Goal: Task Accomplishment & Management: Manage account settings

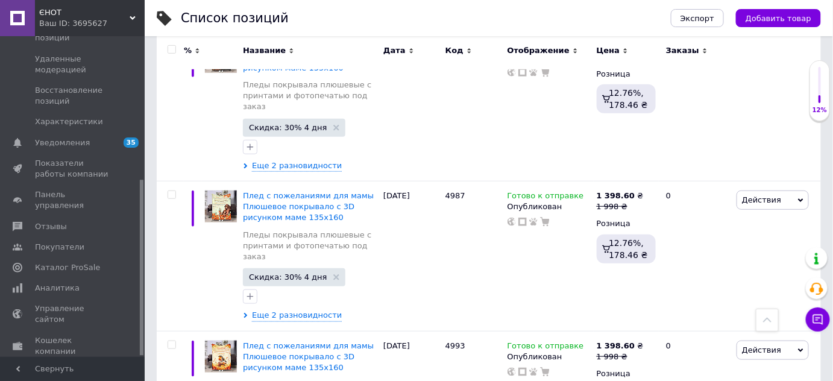
scroll to position [328, 0]
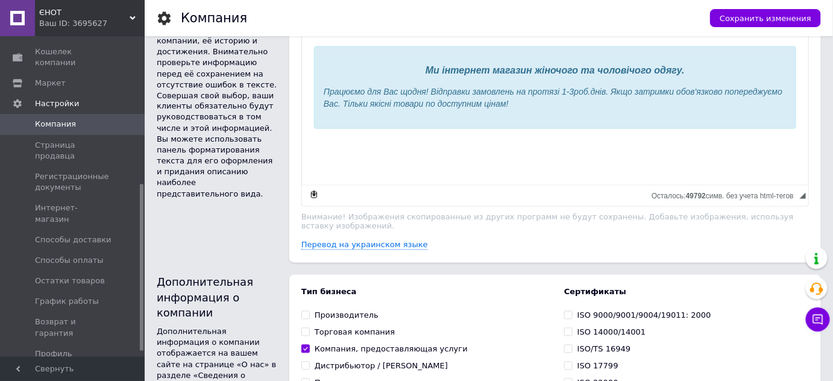
scroll to position [292, 0]
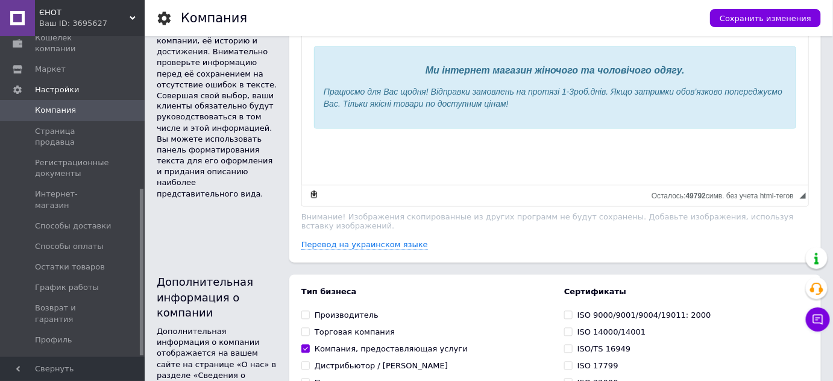
click at [48, 355] on span "Менеджеры" at bounding box center [60, 360] width 50 height 11
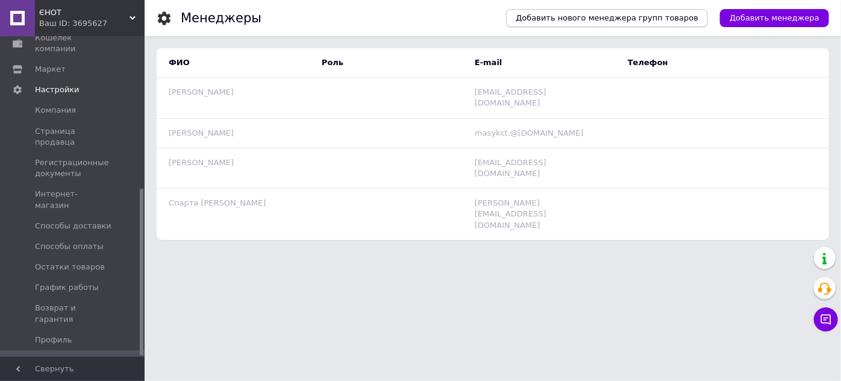
click at [699, 20] on span "Добавить нового менеджера групп товаров" at bounding box center [607, 18] width 183 height 11
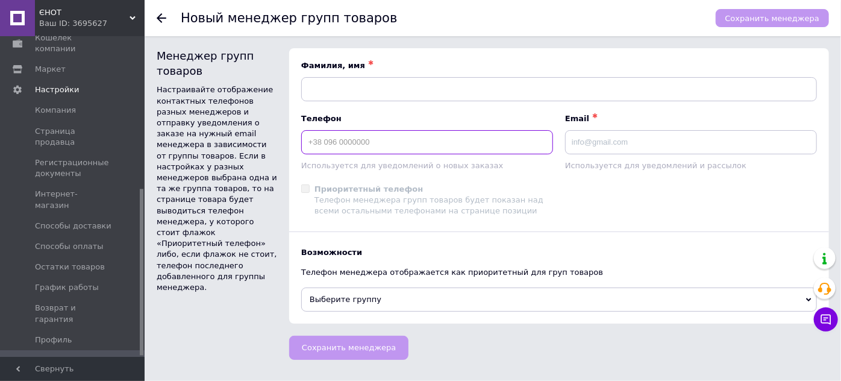
click at [334, 148] on input at bounding box center [427, 142] width 252 height 24
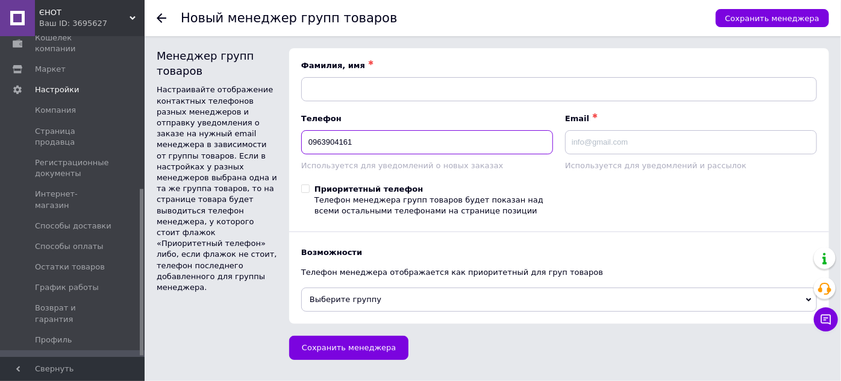
type input "0963904161"
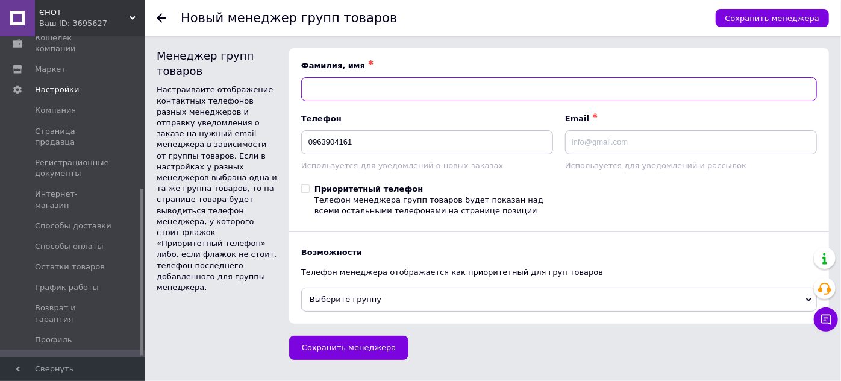
click at [330, 89] on input at bounding box center [559, 89] width 516 height 24
type input "Світлана"
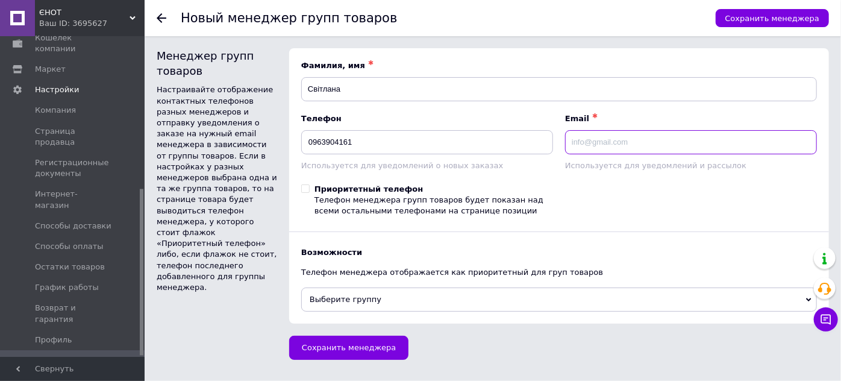
click at [612, 139] on input at bounding box center [691, 142] width 252 height 24
paste input "gucalosveta.@gmail.com"
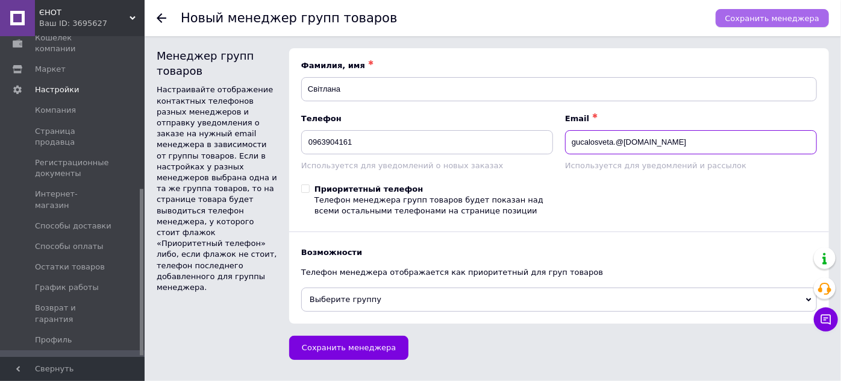
type input "gucalosveta.@gmail.com"
click at [772, 22] on span "Сохранить менеджера" at bounding box center [773, 18] width 94 height 9
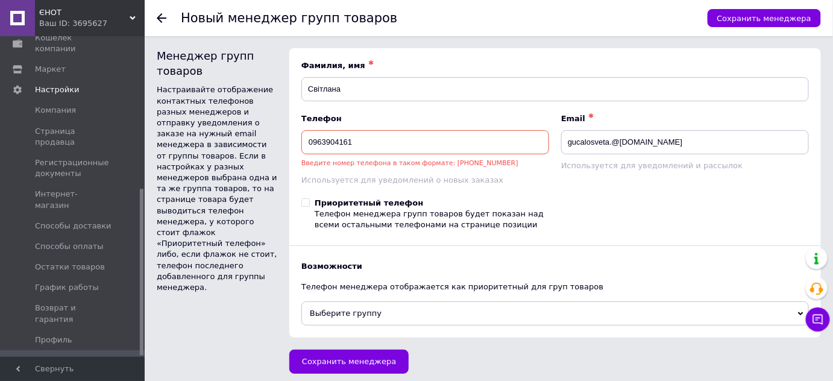
click at [357, 145] on input "0963904161" at bounding box center [425, 142] width 248 height 24
click at [309, 142] on input "0963904161" at bounding box center [425, 142] width 248 height 24
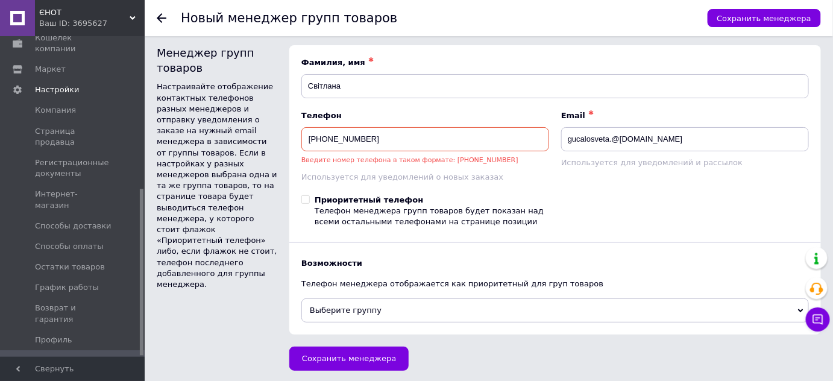
scroll to position [3, 0]
click at [775, 20] on span "Сохранить менеджера" at bounding box center [764, 18] width 94 height 9
click at [318, 139] on input "+30963904161" at bounding box center [425, 139] width 248 height 24
type input "+380963904161"
click at [334, 362] on button "Сохранить менеджера" at bounding box center [348, 359] width 119 height 24
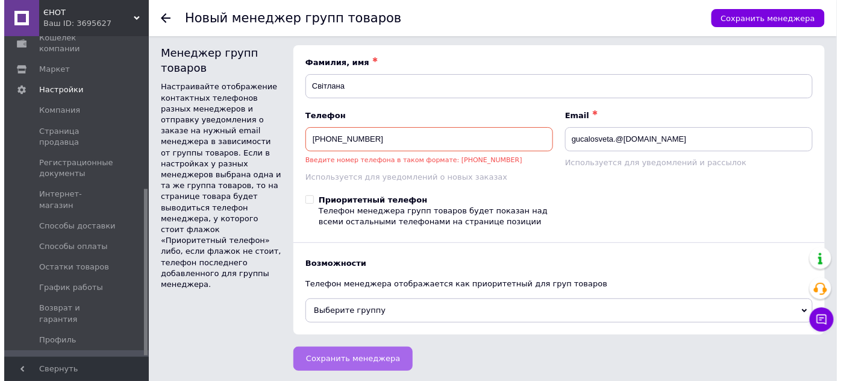
scroll to position [0, 0]
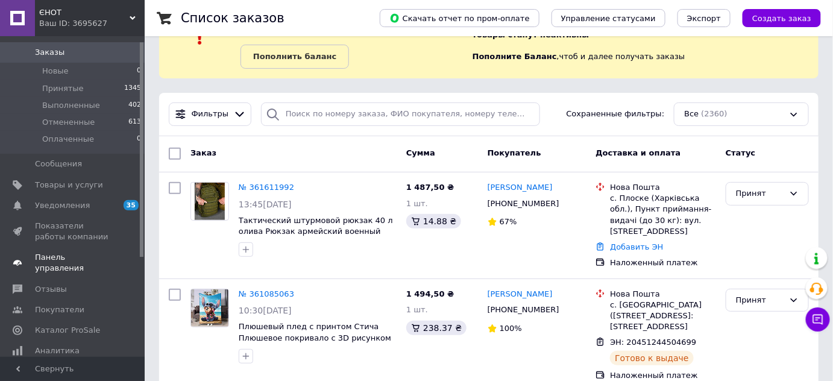
scroll to position [54, 0]
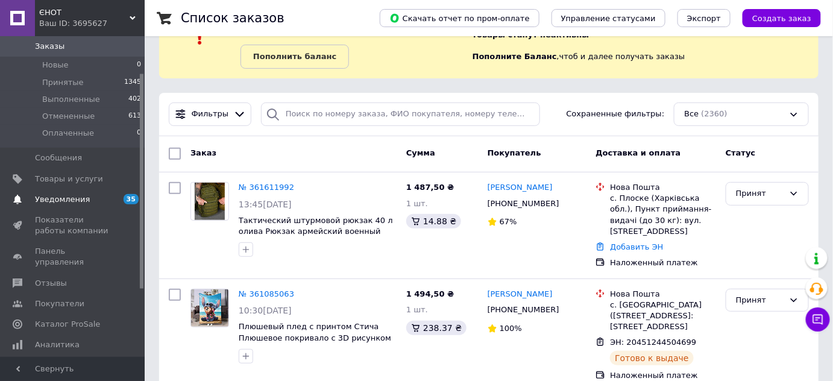
click at [49, 195] on span "Уведомления" at bounding box center [62, 199] width 55 height 11
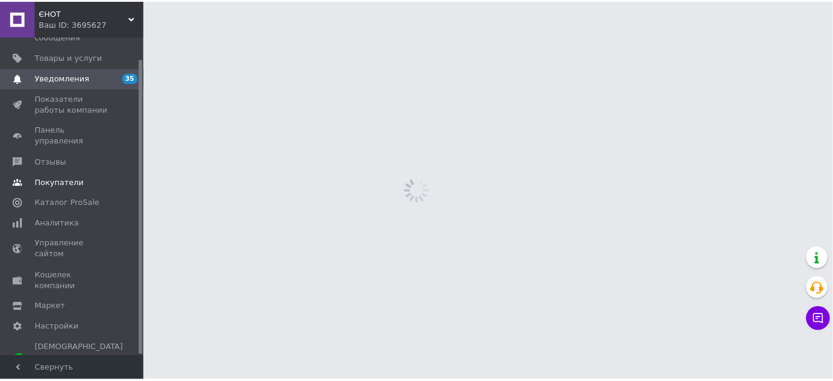
scroll to position [23, 0]
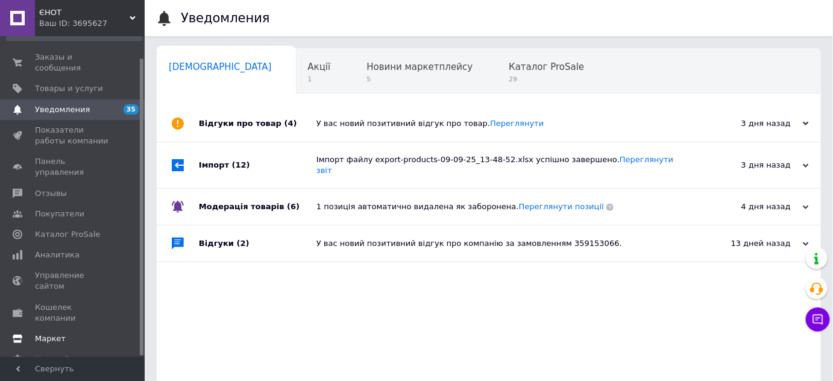
click at [49, 333] on span "Маркет" at bounding box center [50, 338] width 31 height 11
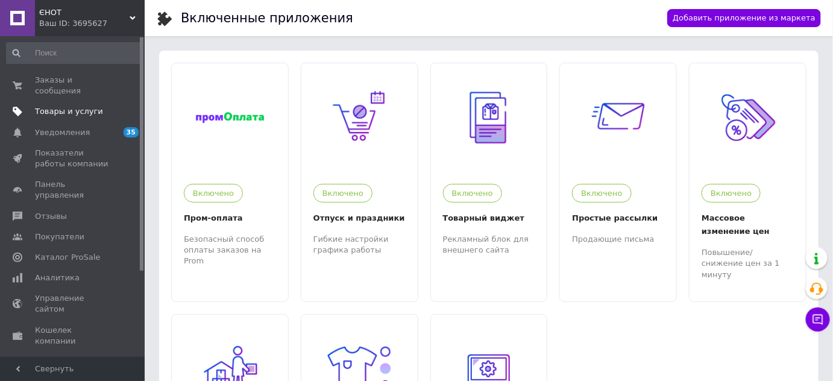
click at [64, 106] on span "Товары и услуги" at bounding box center [69, 111] width 68 height 11
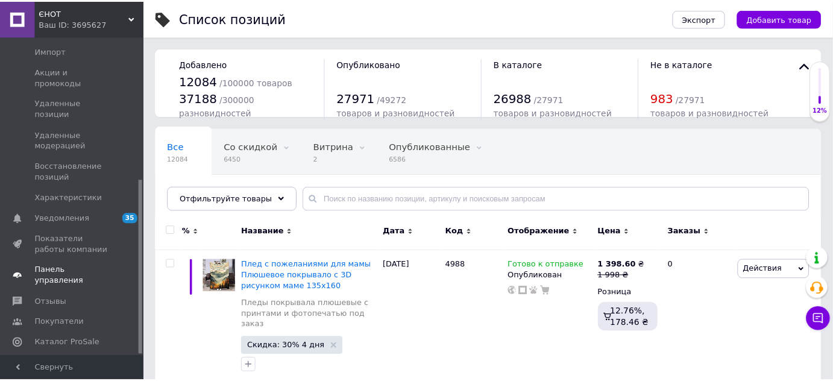
scroll to position [262, 0]
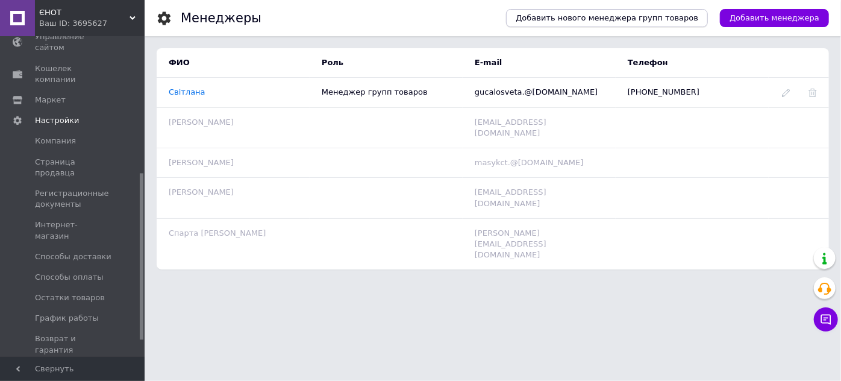
click at [628, 22] on span "Добавить нового менеджера групп товаров" at bounding box center [607, 18] width 183 height 11
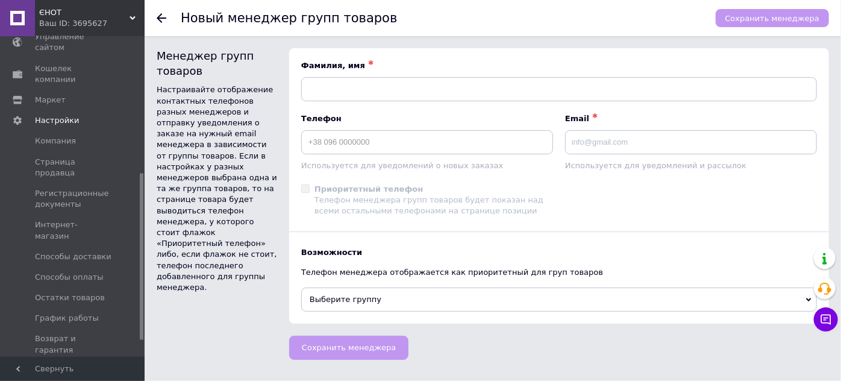
click at [363, 295] on span "Выберите группу" at bounding box center [559, 300] width 516 height 24
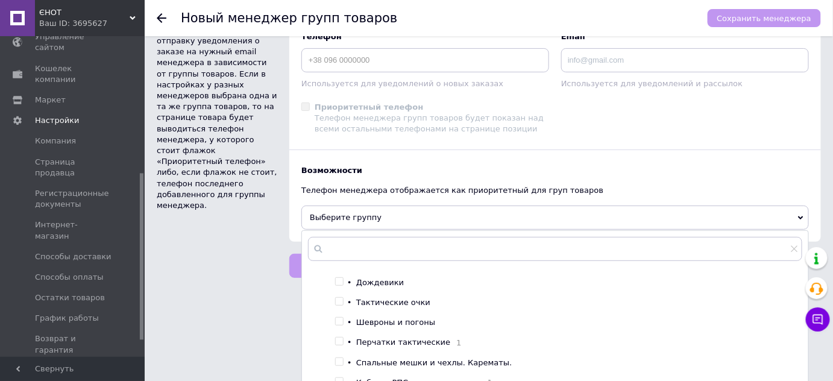
scroll to position [35, 0]
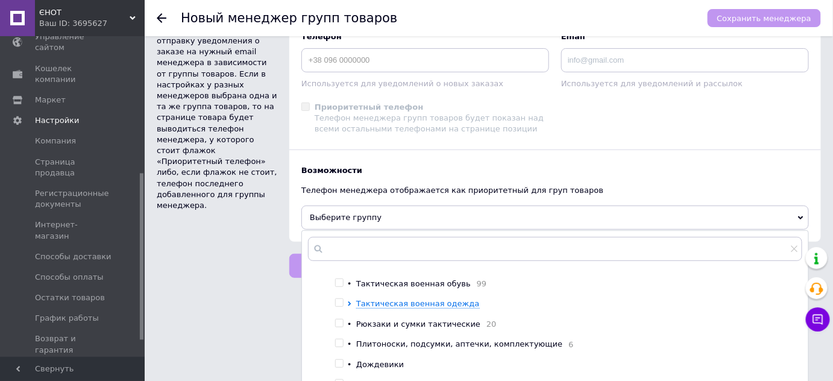
click at [246, 204] on div "Менеджер групп товаров Настраивайте отображение контактных телефонов разных мен…" at bounding box center [217, 104] width 133 height 288
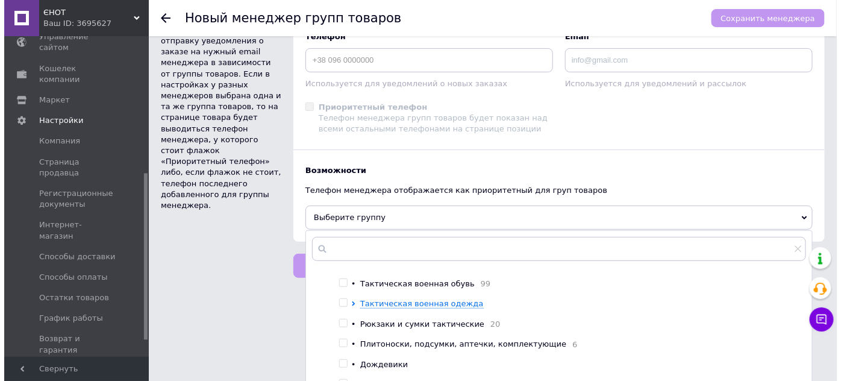
scroll to position [0, 0]
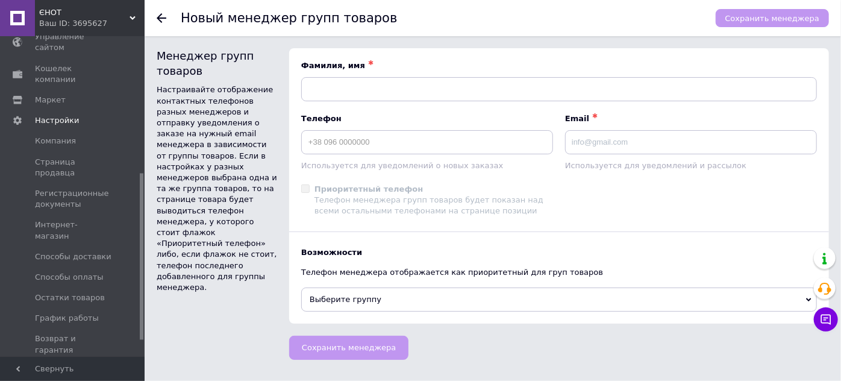
click at [77, 14] on span "ЄНОТ" at bounding box center [84, 12] width 90 height 11
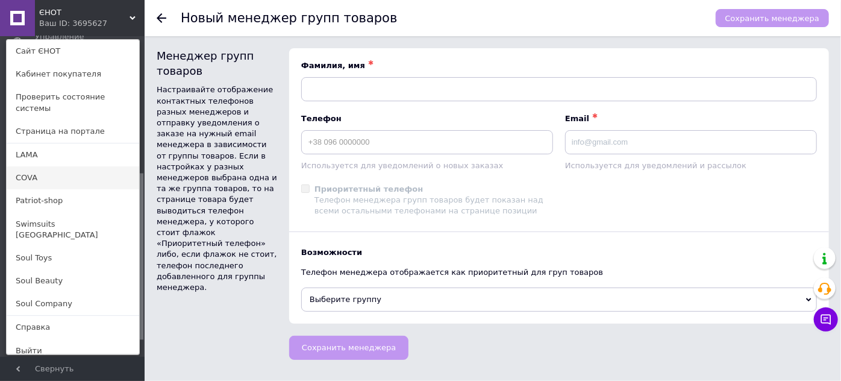
click at [30, 168] on link "COVA" at bounding box center [73, 177] width 133 height 23
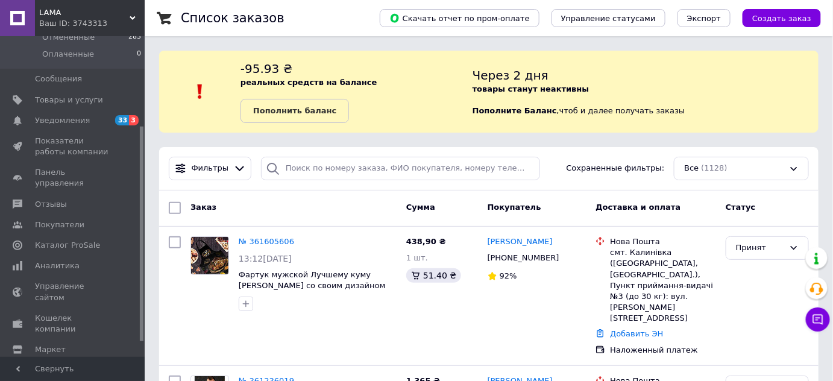
scroll to position [156, 0]
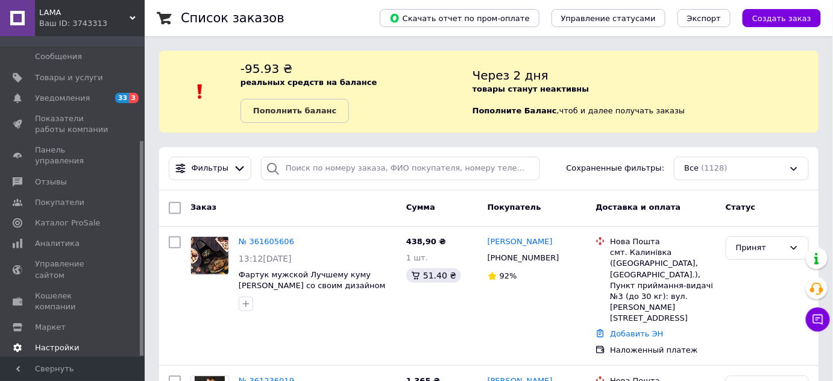
click at [46, 342] on span "Настройки" at bounding box center [57, 347] width 44 height 11
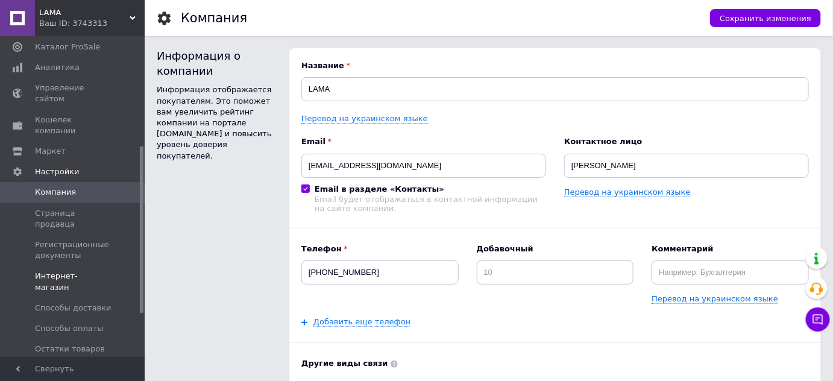
scroll to position [265, 0]
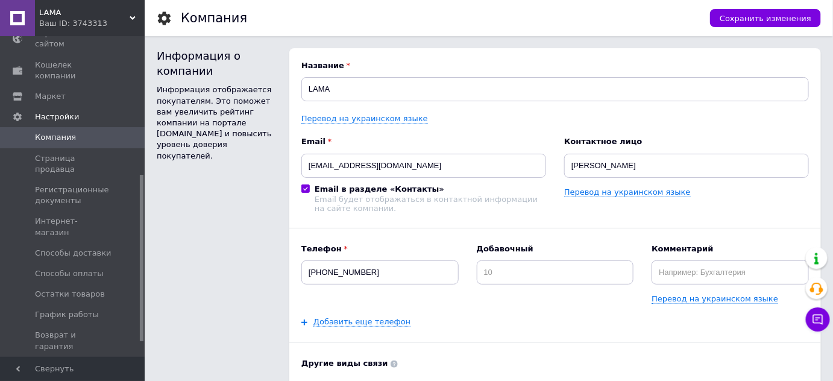
click at [54, 380] on span "Менеджеры" at bounding box center [60, 387] width 50 height 11
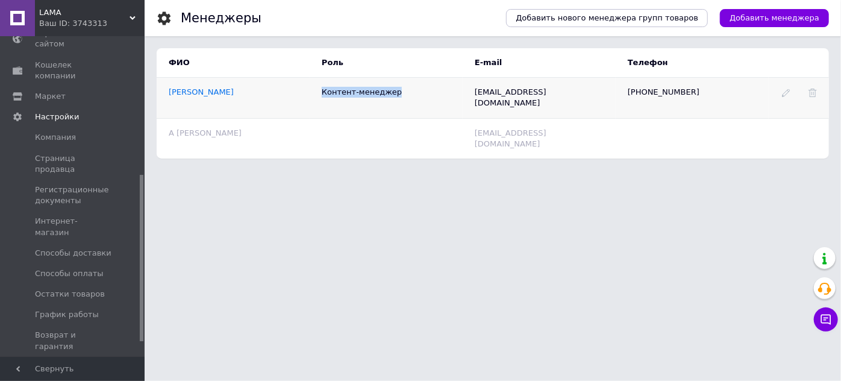
drag, startPoint x: 313, startPoint y: 95, endPoint x: 394, endPoint y: 95, distance: 80.8
click at [400, 95] on td "Контент-менеджер" at bounding box center [386, 98] width 153 height 40
copy td "Контент-менеджер"
click at [782, 95] on icon at bounding box center [786, 93] width 8 height 8
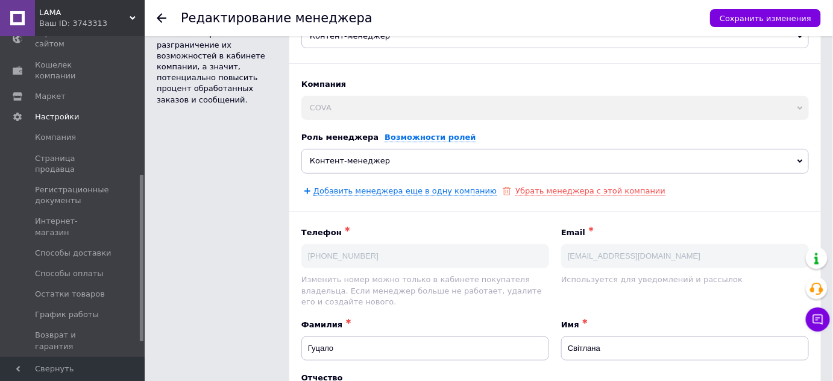
scroll to position [109, 0]
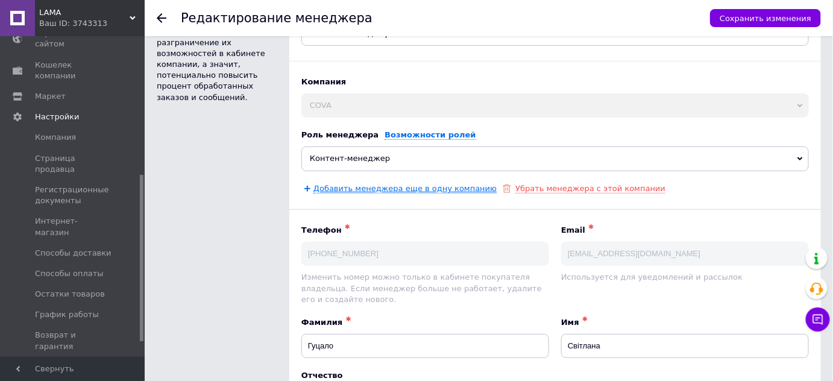
click at [441, 189] on link "Добавить менеджера еще в одну компанию" at bounding box center [404, 189] width 183 height 10
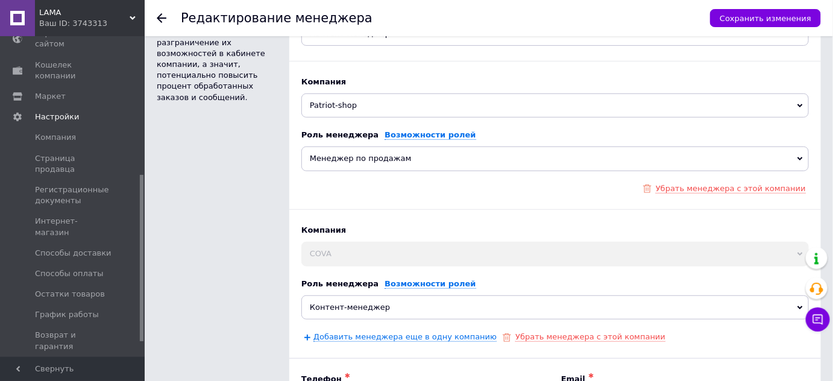
click at [556, 159] on span "Менеджер по продажам" at bounding box center [555, 158] width 508 height 24
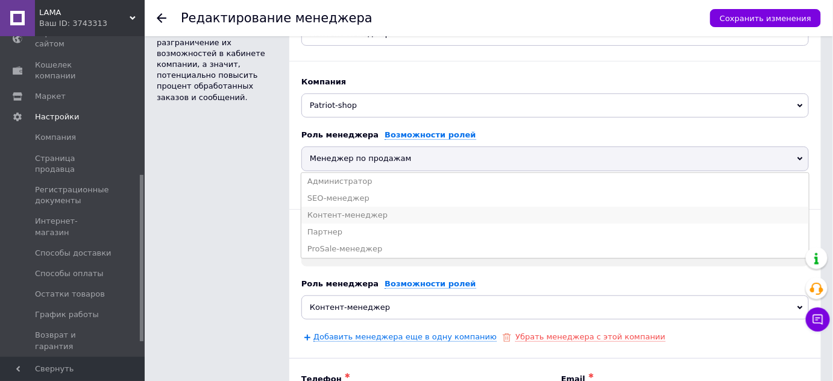
click at [348, 215] on li "Контент-менеджер" at bounding box center [555, 215] width 508 height 17
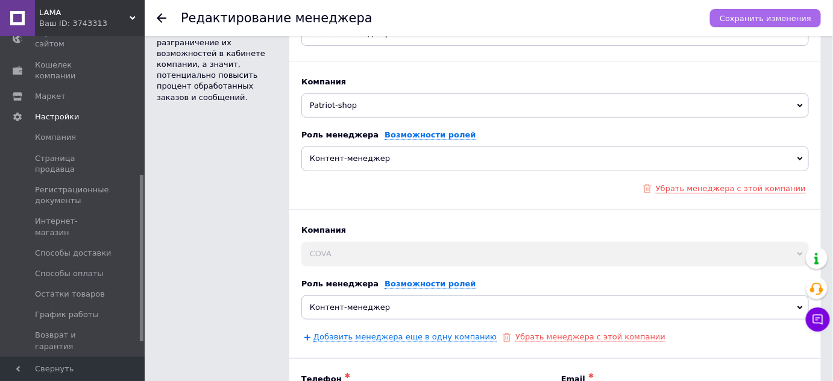
click at [761, 17] on span "Сохранить изменения" at bounding box center [766, 18] width 92 height 9
click at [61, 23] on div "Ваш ID: 3743313" at bounding box center [91, 23] width 105 height 11
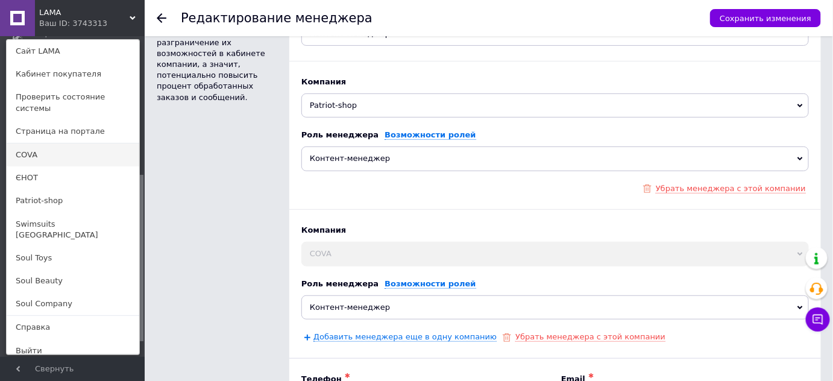
click at [43, 153] on link "COVA" at bounding box center [73, 154] width 133 height 23
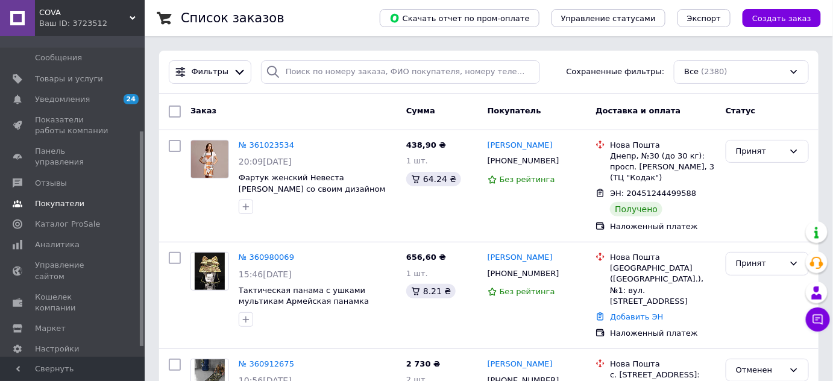
scroll to position [156, 0]
click at [58, 342] on span "Настройки" at bounding box center [57, 347] width 44 height 11
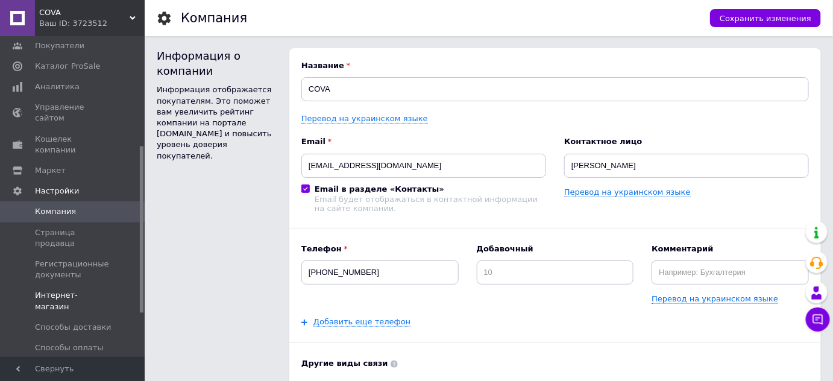
scroll to position [210, 0]
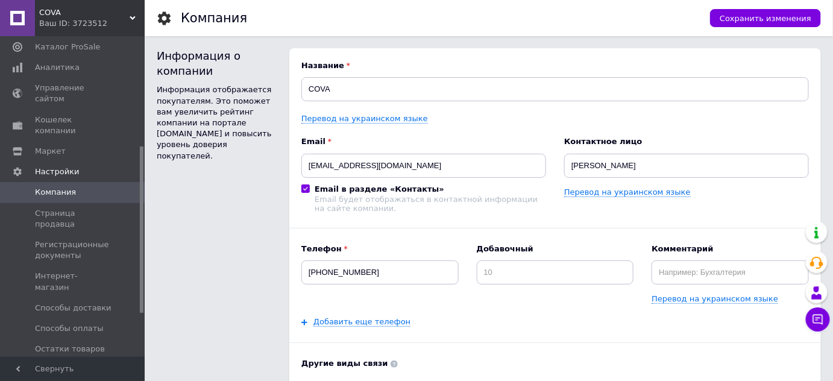
click at [92, 12] on span "COVA" at bounding box center [84, 12] width 90 height 11
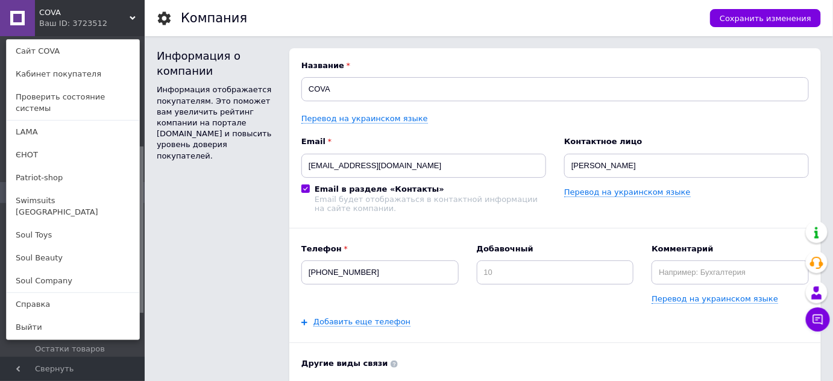
click at [93, 16] on div "COVA Ваш ID: 3723512 Сайт COVA Кабинет покупателя Проверить состояние системы L…" at bounding box center [72, 18] width 145 height 36
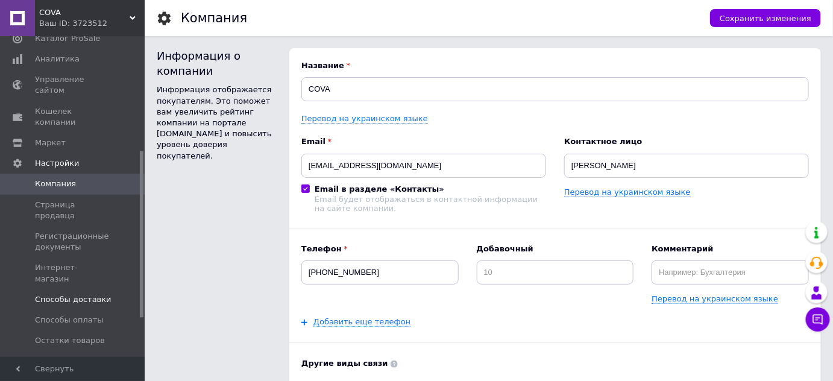
scroll to position [292, 0]
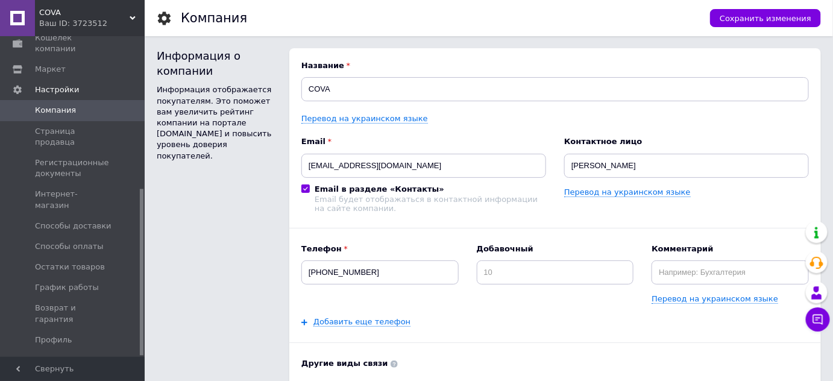
click at [69, 355] on span "Менеджеры" at bounding box center [60, 360] width 50 height 11
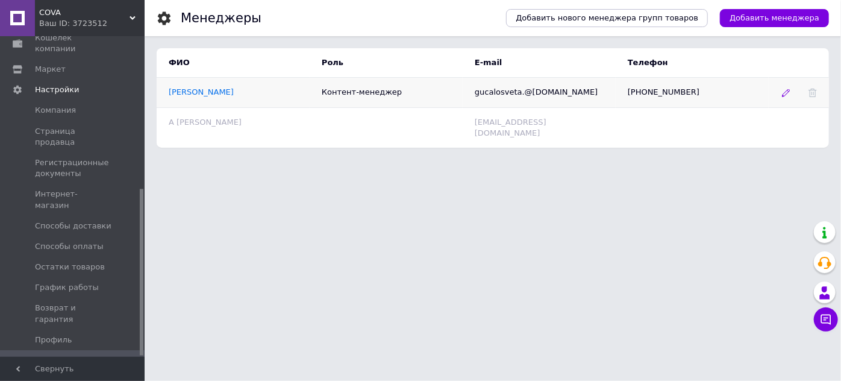
click at [788, 91] on use at bounding box center [786, 93] width 8 height 8
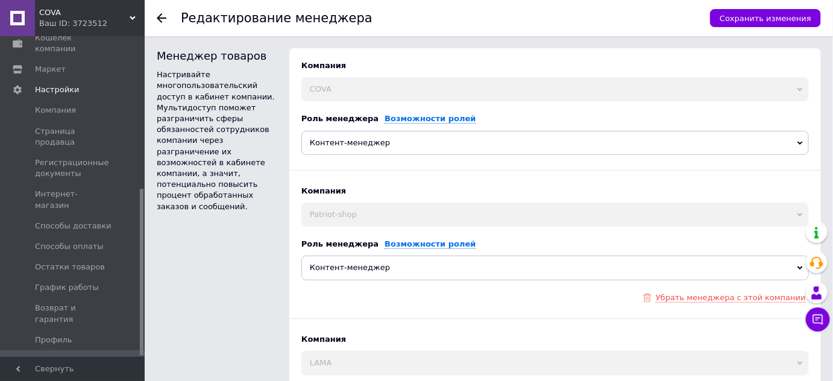
click at [93, 19] on div "Ваш ID: 3723512" at bounding box center [91, 23] width 105 height 11
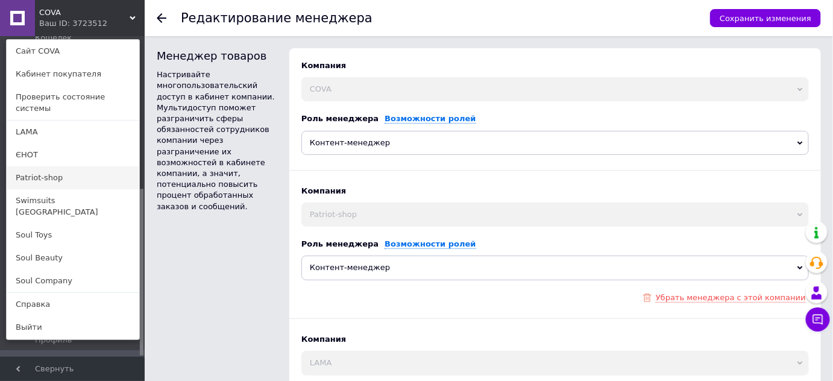
click at [64, 166] on link "Patriot-shop" at bounding box center [73, 177] width 133 height 23
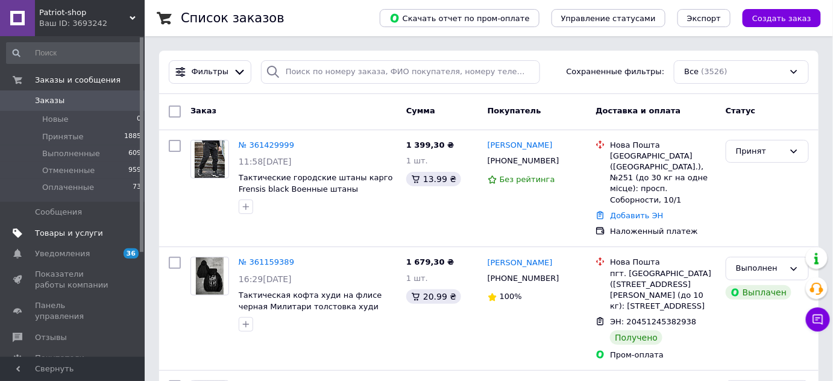
click at [54, 237] on span "Товары и услуги" at bounding box center [69, 233] width 68 height 11
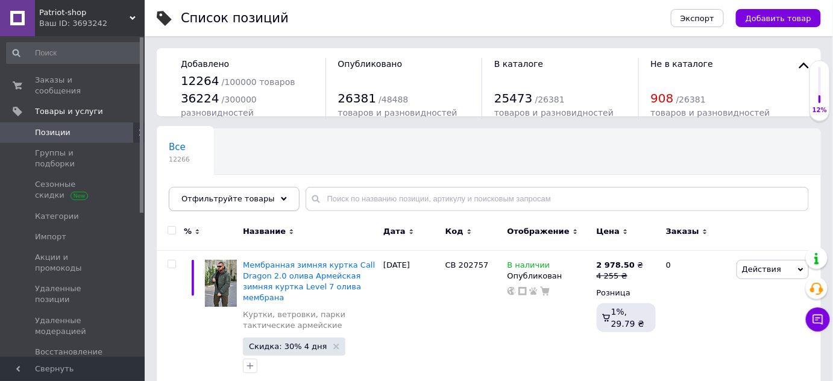
click at [242, 195] on span "Отфильтруйте товары" at bounding box center [227, 198] width 93 height 9
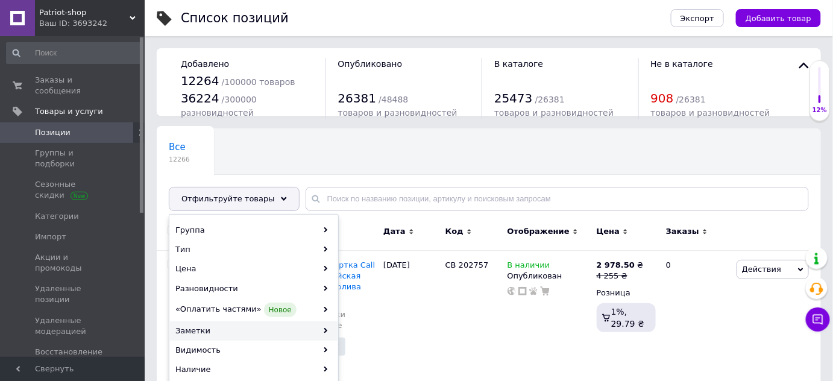
click at [292, 328] on div "Заметки" at bounding box center [254, 330] width 168 height 19
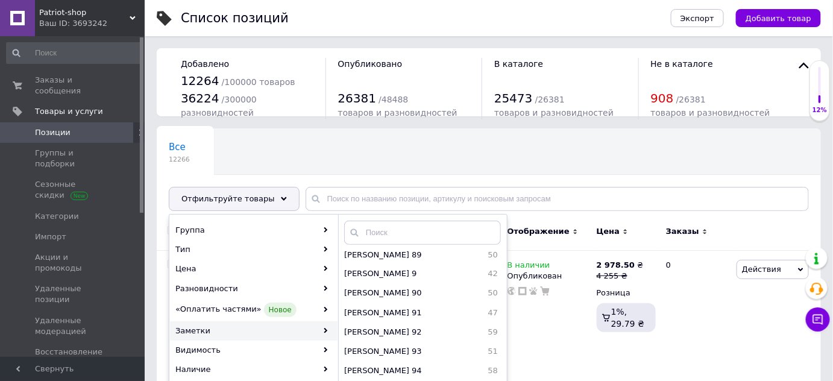
scroll to position [2339, 0]
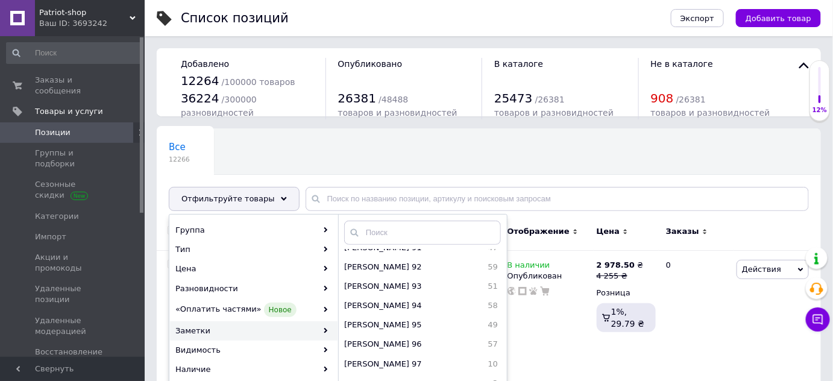
click at [342, 157] on div "Все 12266 Ok Отфильтровано... Сохранить" at bounding box center [489, 175] width 664 height 99
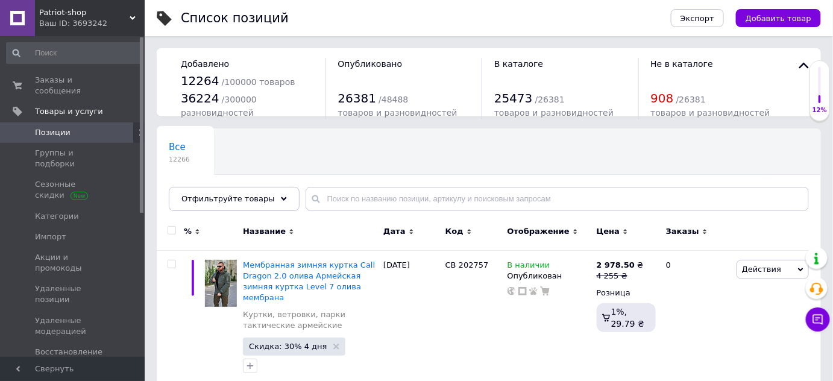
click at [66, 20] on div "Ваш ID: 3693242" at bounding box center [91, 23] width 105 height 11
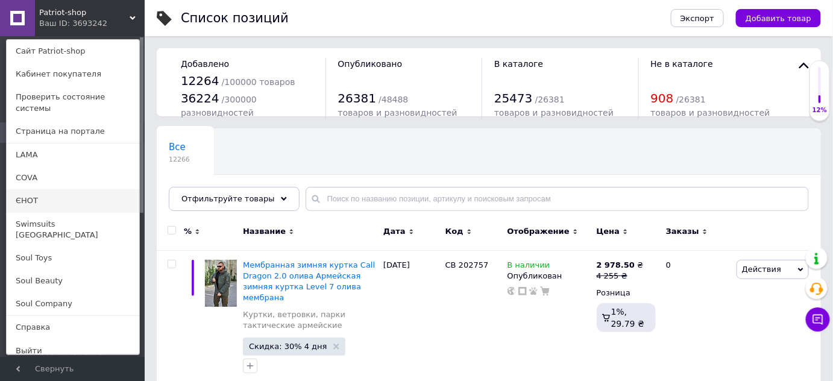
click at [32, 189] on link "ЄНОТ" at bounding box center [73, 200] width 133 height 23
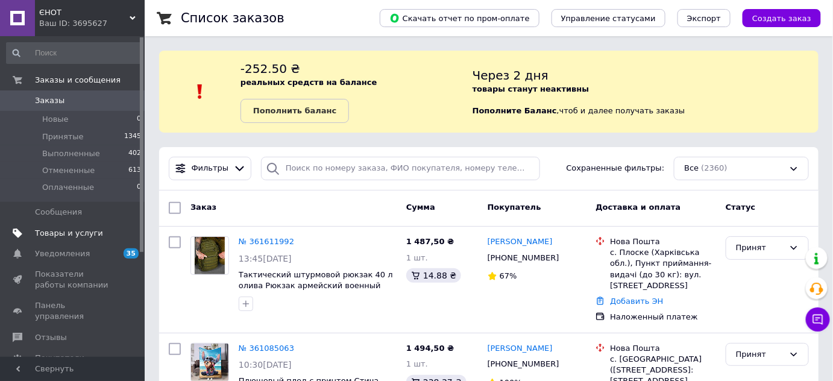
click at [67, 234] on span "Товары и услуги" at bounding box center [69, 233] width 68 height 11
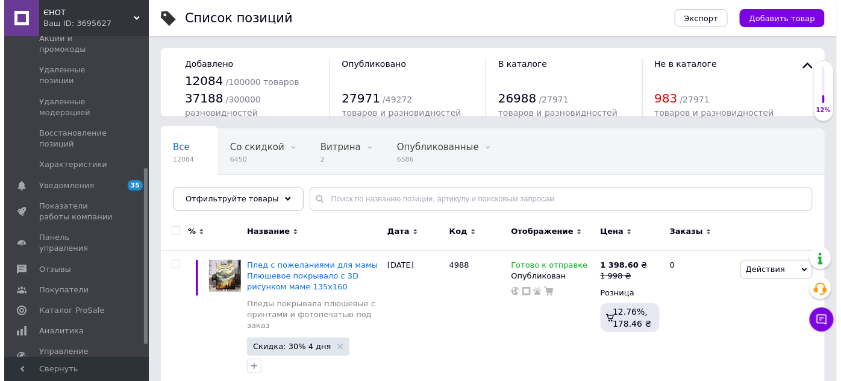
scroll to position [262, 0]
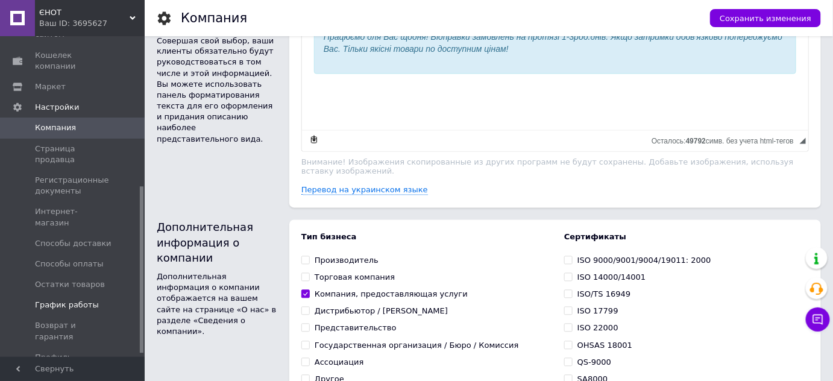
scroll to position [292, 0]
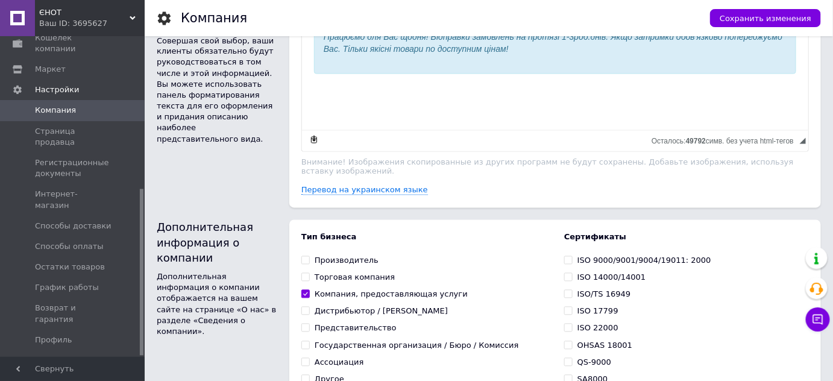
click at [59, 355] on span "Менеджеры" at bounding box center [60, 360] width 50 height 11
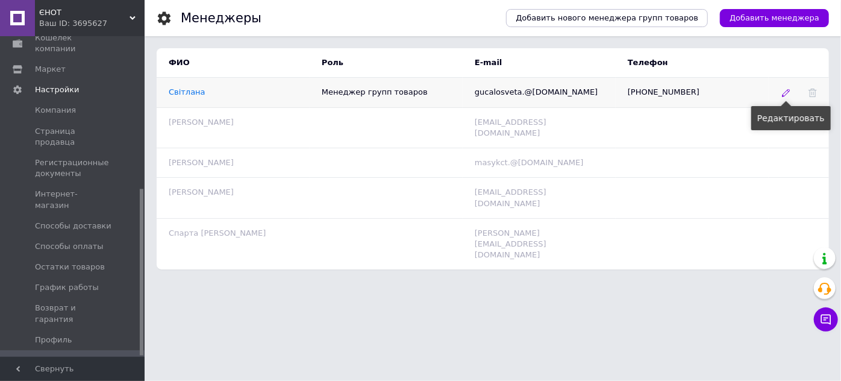
click at [786, 97] on icon at bounding box center [786, 93] width 8 height 8
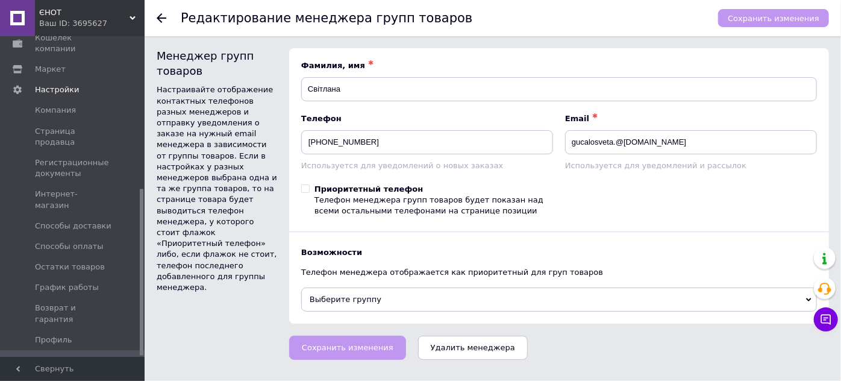
click at [446, 301] on span "Выберите группу" at bounding box center [559, 300] width 516 height 24
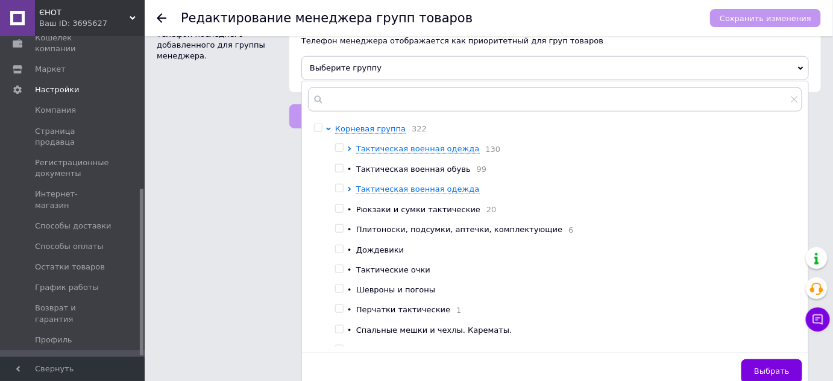
scroll to position [238, 0]
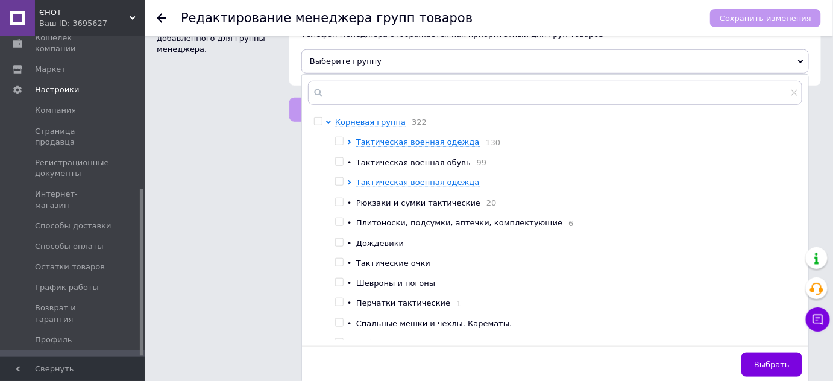
click at [173, 118] on div at bounding box center [217, 110] width 133 height 36
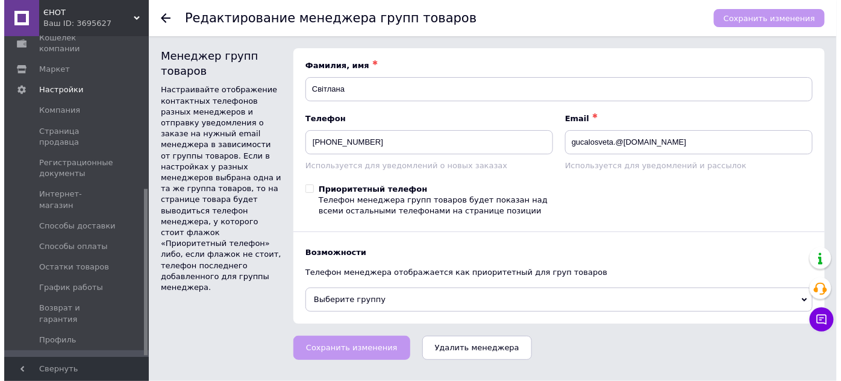
scroll to position [0, 0]
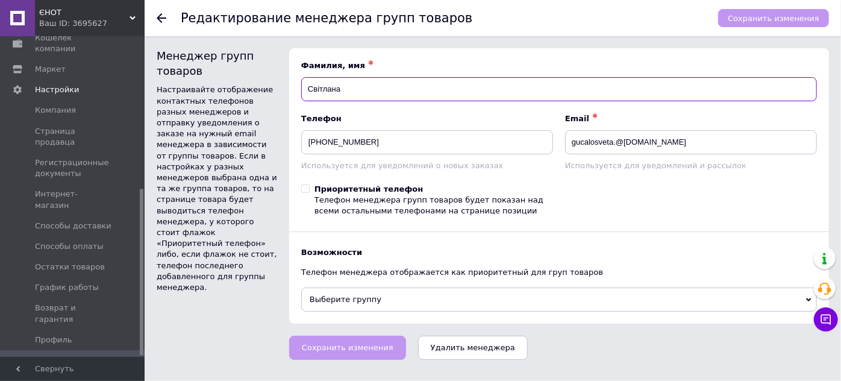
click at [354, 90] on input "Світлана" at bounding box center [559, 89] width 516 height 24
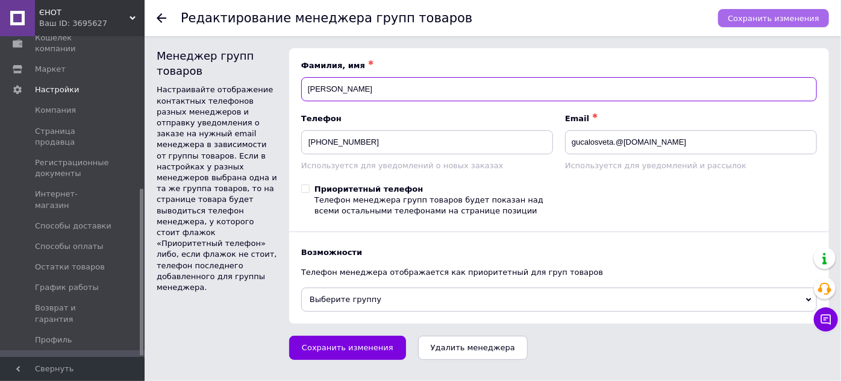
type input "Світлана Гуцало"
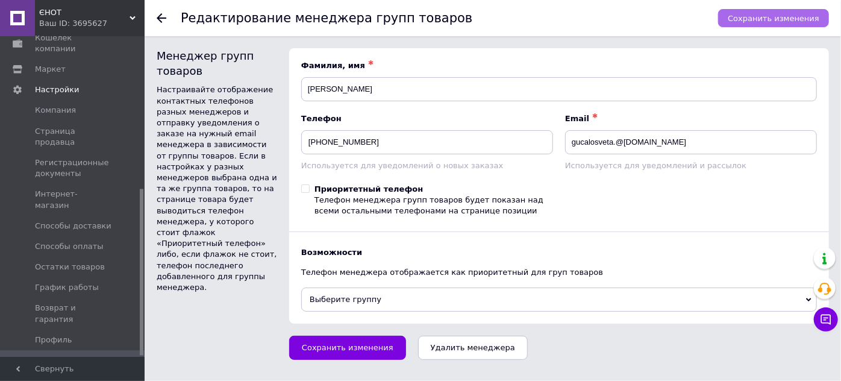
click at [779, 14] on span "Сохранить изменения" at bounding box center [774, 18] width 92 height 9
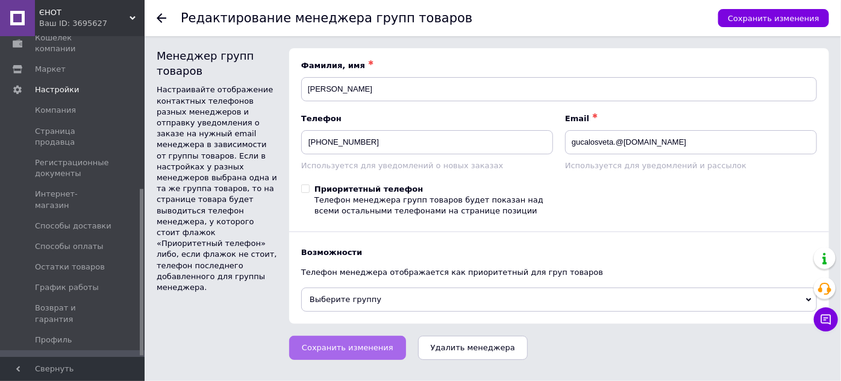
click at [362, 350] on span "Сохранить изменения" at bounding box center [348, 347] width 92 height 9
click at [98, 20] on div "Ваш ID: 3695627" at bounding box center [91, 23] width 105 height 11
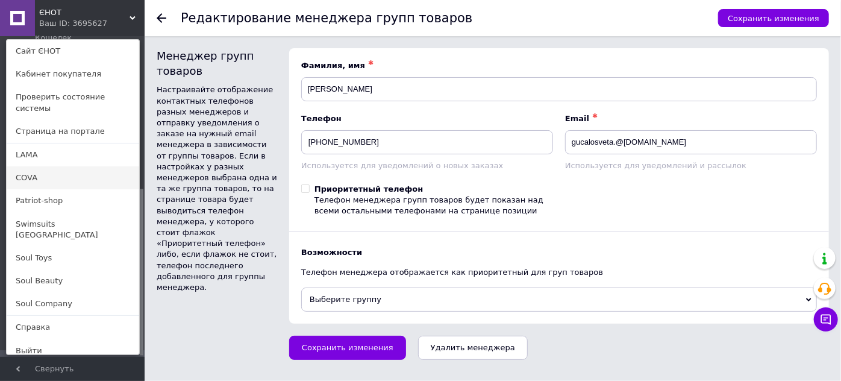
click at [37, 170] on link "COVA" at bounding box center [73, 177] width 133 height 23
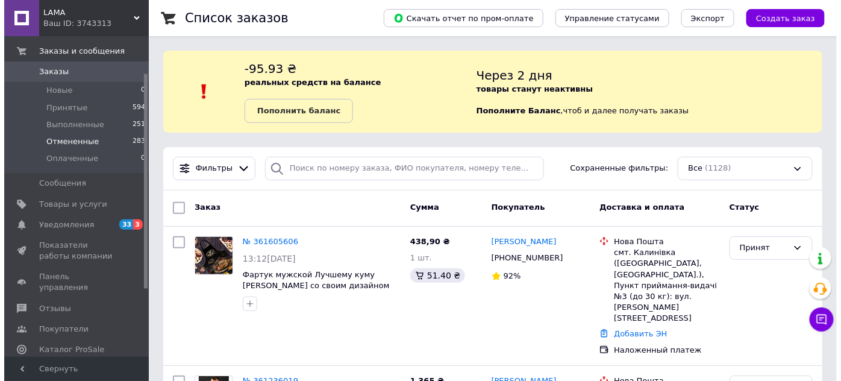
scroll to position [54, 0]
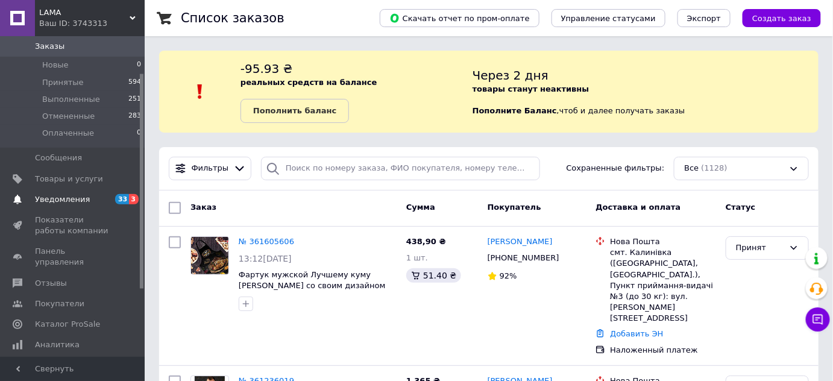
click at [80, 197] on span "Уведомления" at bounding box center [62, 199] width 55 height 11
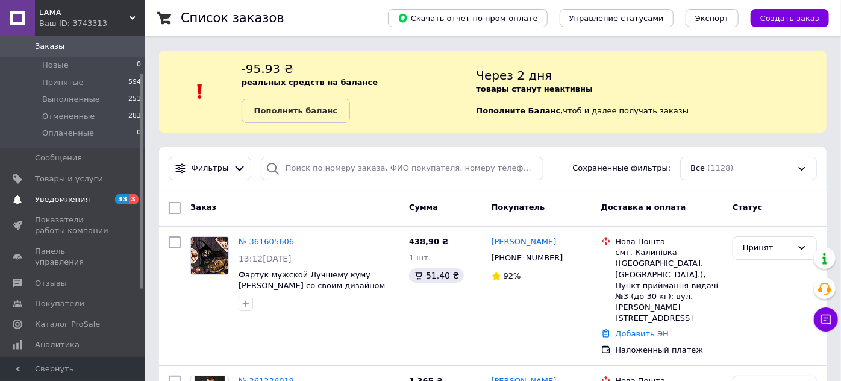
scroll to position [23, 0]
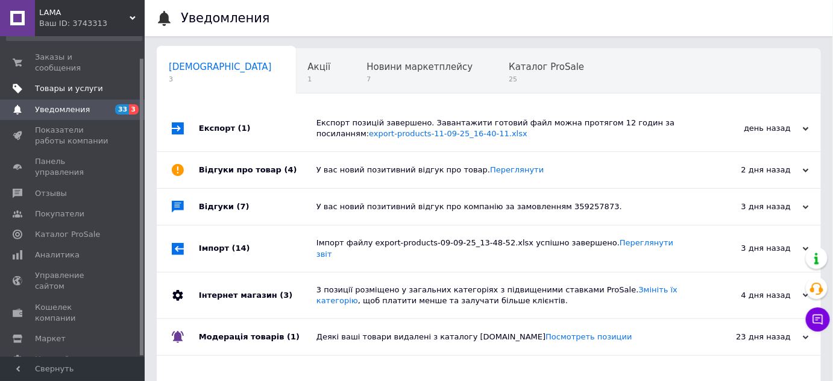
click at [71, 83] on span "Товары и услуги" at bounding box center [69, 88] width 68 height 11
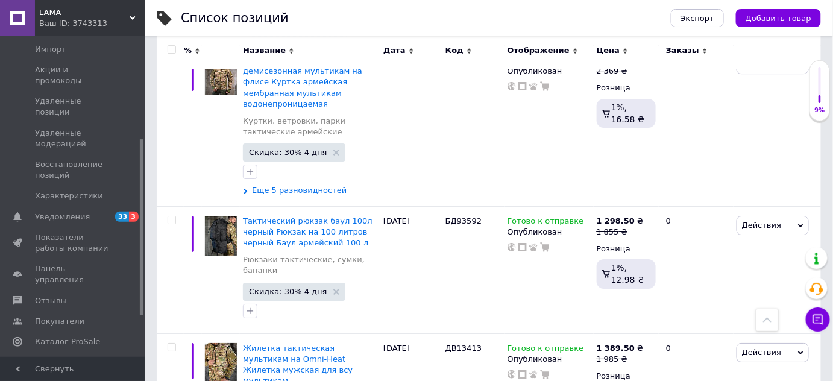
scroll to position [1315, 0]
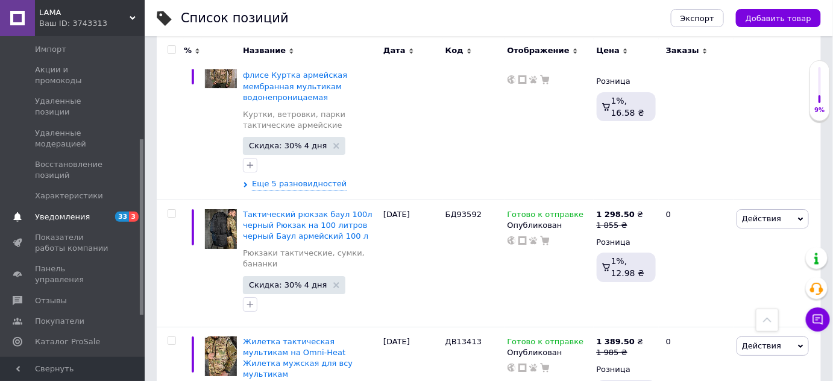
click at [74, 212] on span "Уведомления" at bounding box center [62, 217] width 55 height 11
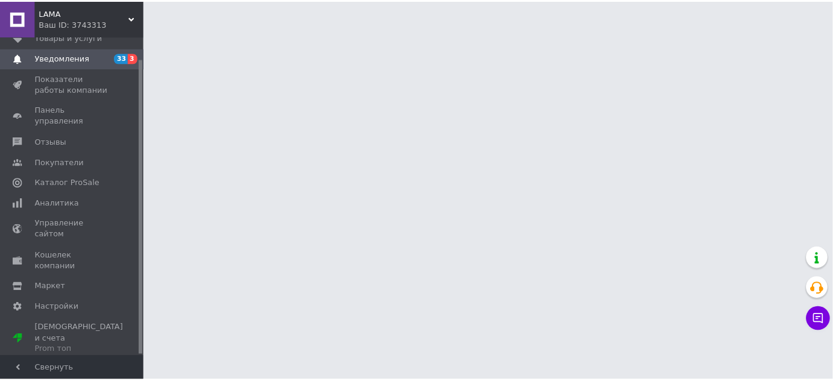
scroll to position [23, 0]
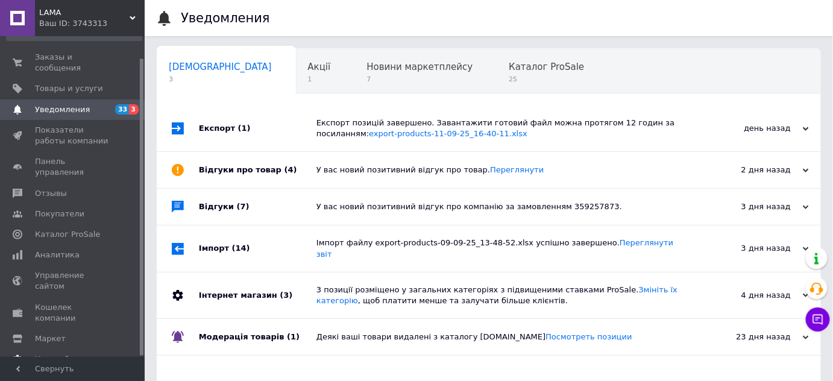
click at [61, 354] on span "Настройки" at bounding box center [57, 359] width 44 height 11
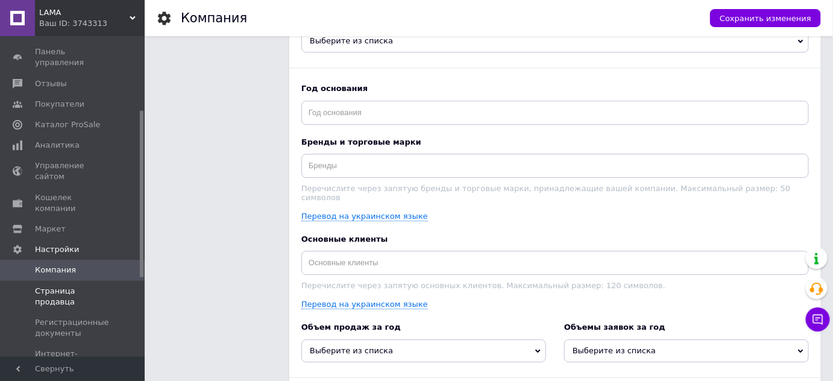
scroll to position [187, 0]
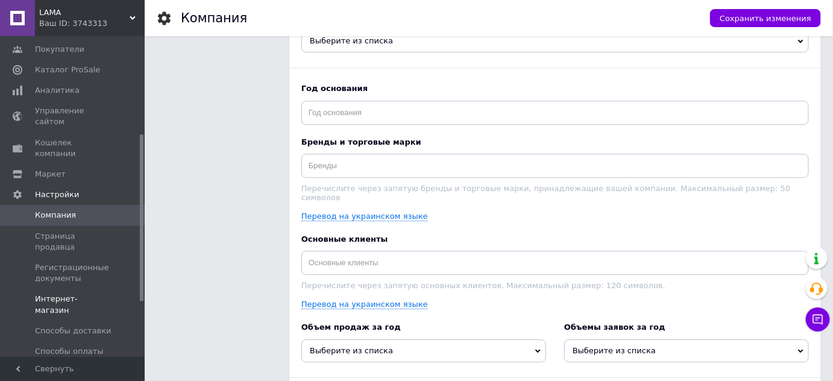
click at [66, 294] on span "Интернет-магазин" at bounding box center [73, 305] width 77 height 22
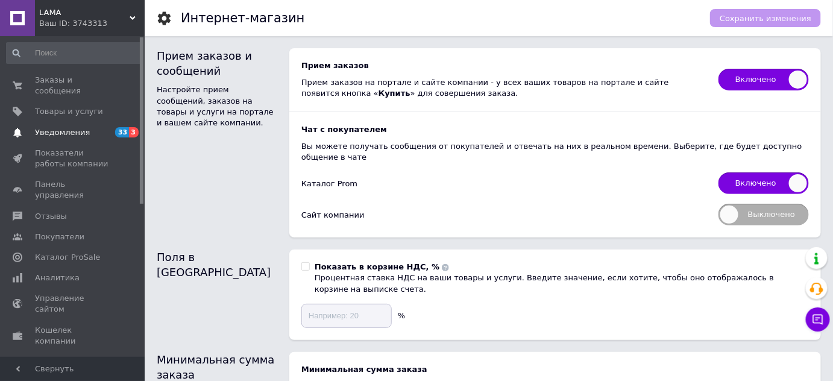
click at [58, 127] on span "Уведомления" at bounding box center [62, 132] width 55 height 11
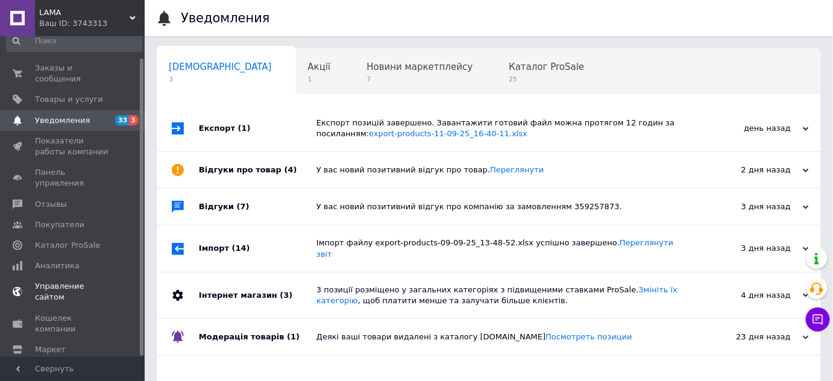
scroll to position [23, 0]
